Goal: Information Seeking & Learning: Learn about a topic

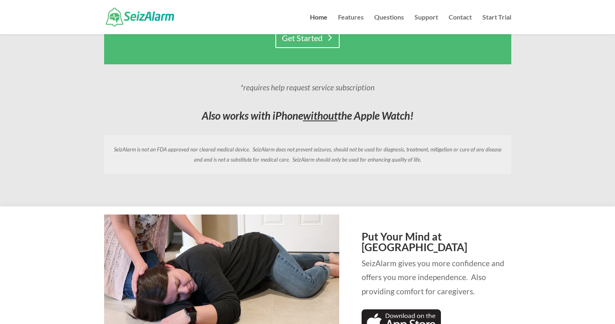
scroll to position [701, 0]
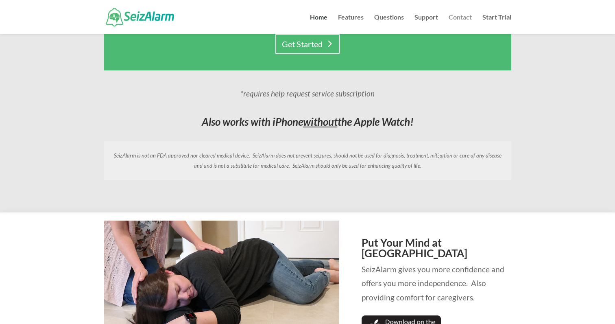
click at [462, 18] on link "Contact" at bounding box center [460, 24] width 23 height 20
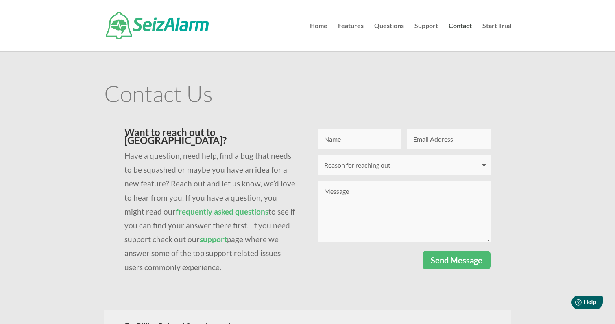
click at [208, 207] on strong "frequently asked questions" at bounding box center [222, 211] width 93 height 9
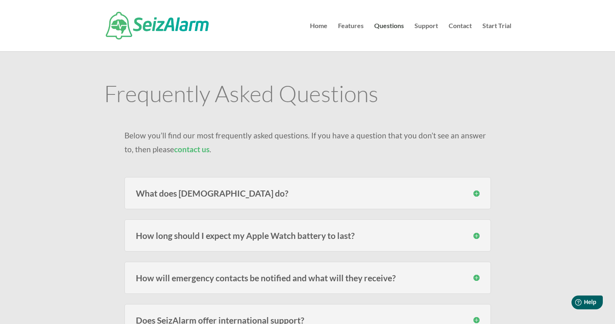
click at [474, 195] on h3 "What does SeizAlarm do?" at bounding box center [308, 193] width 344 height 9
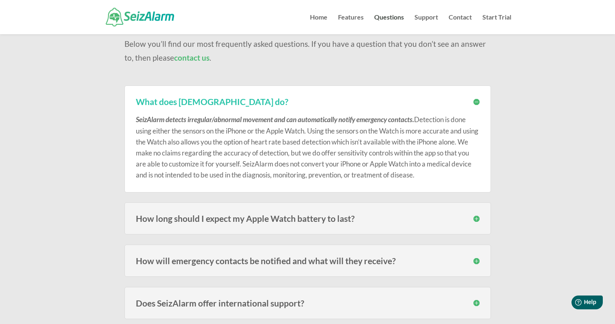
scroll to position [74, 0]
click at [477, 217] on h3 "How long should I expect my Apple Watch battery to last?" at bounding box center [308, 218] width 344 height 9
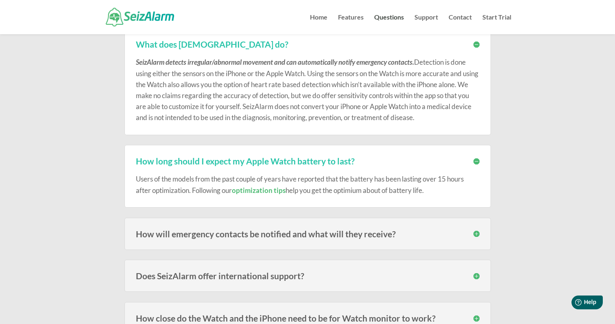
scroll to position [136, 0]
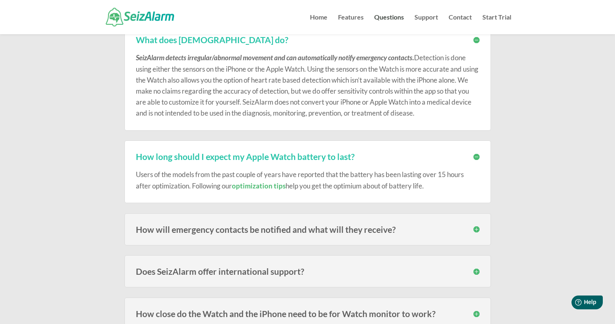
click at [477, 229] on h3 "How will emergency contacts be notified and what will they receive?" at bounding box center [308, 229] width 344 height 9
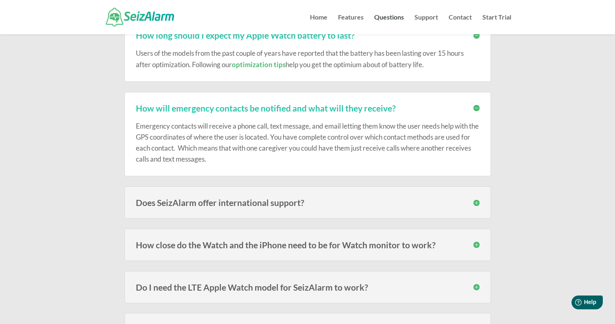
scroll to position [257, 0]
click at [477, 244] on h3 "How close do the Watch and the iPhone need to be for Watch monitor to work?" at bounding box center [308, 244] width 344 height 9
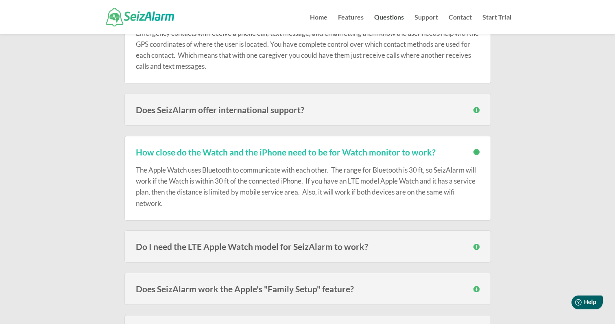
scroll to position [364, 0]
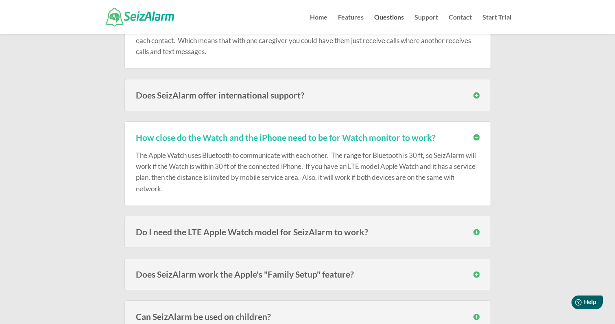
click at [475, 229] on h3 "Do I need the LTE Apple Watch model for SeizAlarm to work?" at bounding box center [308, 231] width 344 height 9
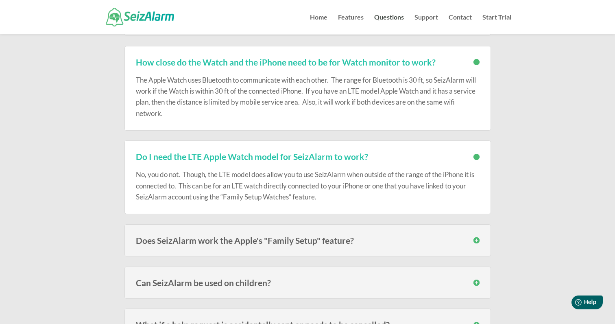
scroll to position [450, 0]
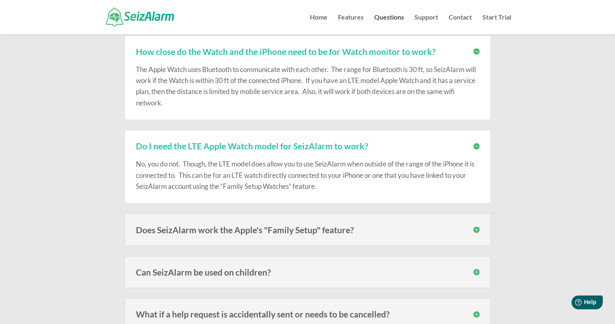
click at [474, 271] on h3 "Can SeizAlarm be used on children?" at bounding box center [308, 272] width 344 height 9
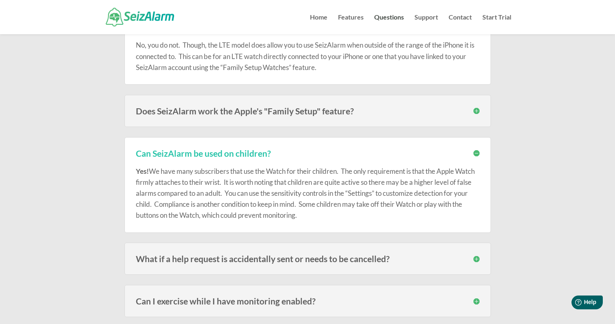
scroll to position [570, 0]
click at [477, 256] on h3 "What if a help request is accidentally sent or needs to be cancelled?" at bounding box center [308, 257] width 344 height 9
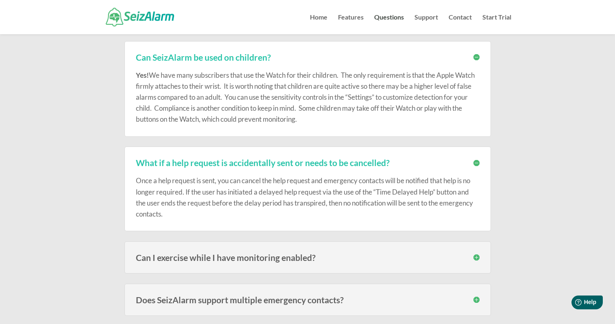
scroll to position [665, 0]
click at [478, 253] on h3 "Can I exercise while I have monitoring enabled?" at bounding box center [308, 257] width 344 height 9
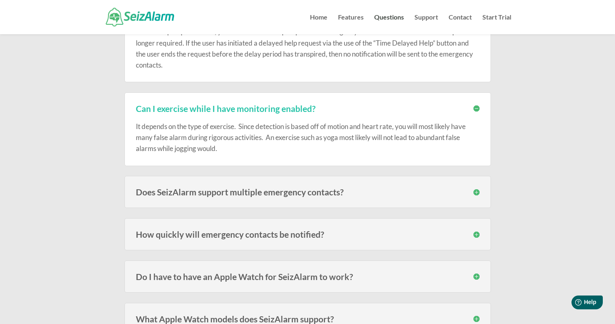
scroll to position [822, 0]
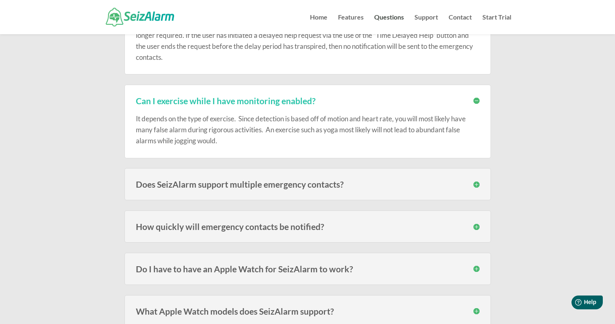
click at [476, 183] on h3 "Does SeizAlarm support multiple emergency contacts?" at bounding box center [308, 184] width 344 height 9
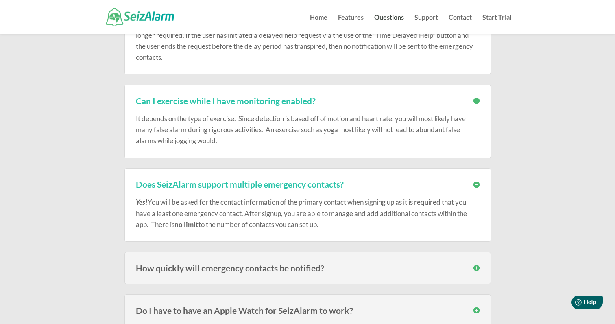
click at [476, 265] on h3 "How quickly will emergency contacts be notified?" at bounding box center [308, 268] width 344 height 9
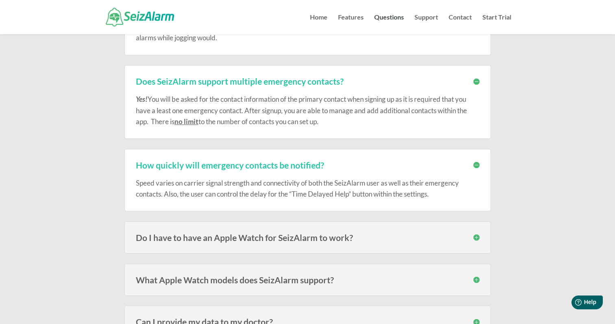
scroll to position [935, 0]
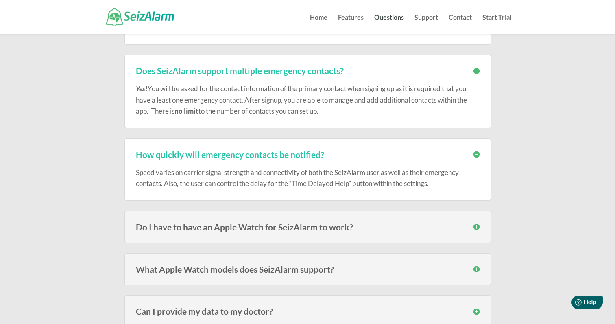
click at [478, 225] on h3 "Do I have to have an Apple Watch for SeizAlarm to work?" at bounding box center [308, 227] width 344 height 9
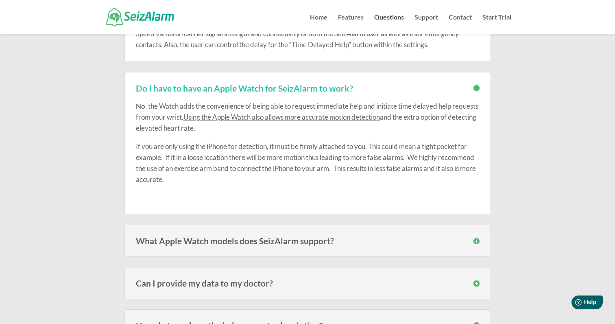
scroll to position [1080, 0]
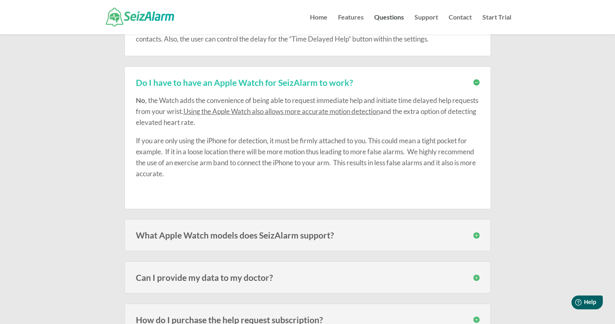
click at [476, 233] on h3 "What Apple Watch models does SeizAlarm support?" at bounding box center [308, 235] width 344 height 9
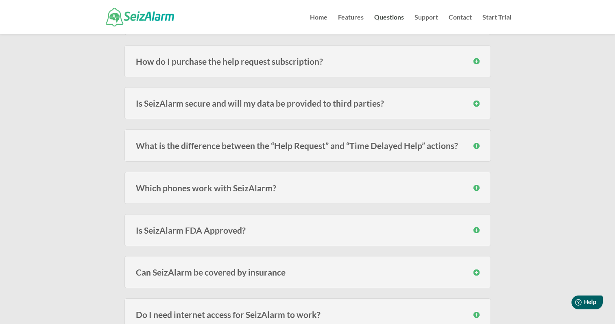
scroll to position [1391, 0]
click at [477, 225] on h3 "Is SeizAlarm FDA Approved?" at bounding box center [308, 229] width 344 height 9
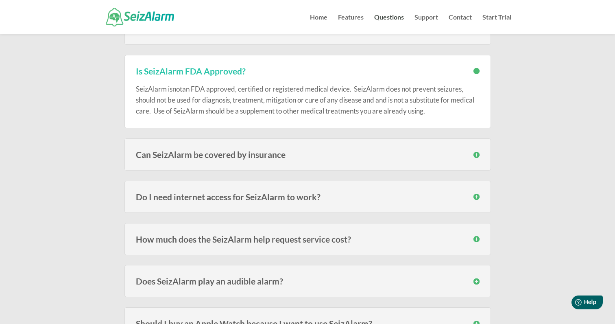
scroll to position [1556, 0]
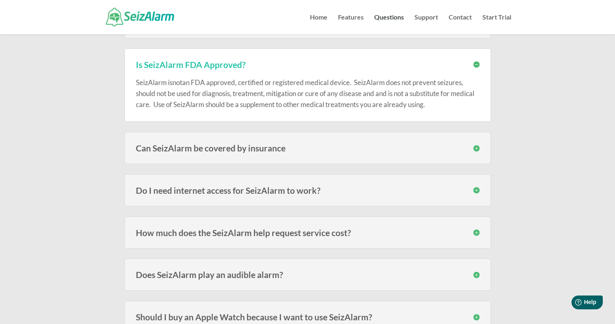
click at [476, 229] on h3 "How much does the SeizAlarm help request service cost?" at bounding box center [308, 232] width 344 height 9
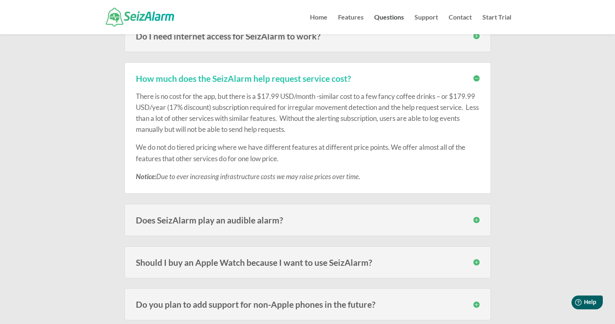
scroll to position [1710, 0]
click at [475, 258] on h3 "Should I buy an Apple Watch because I want to use SeizAlarm?" at bounding box center [308, 262] width 344 height 9
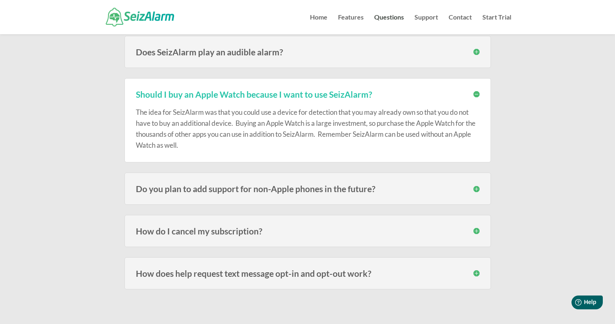
scroll to position [1878, 0]
click at [477, 226] on h3 "How do I cancel my subscription?" at bounding box center [308, 230] width 344 height 9
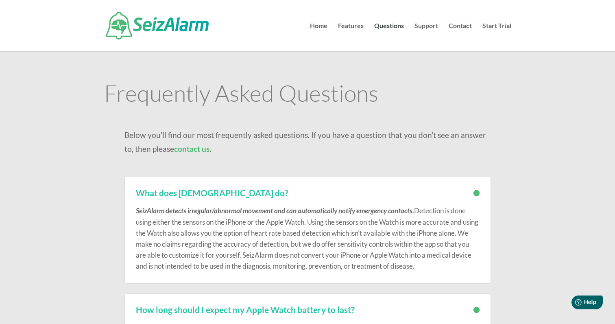
scroll to position [0, 0]
click at [350, 24] on link "Features" at bounding box center [351, 37] width 26 height 28
